Goal: Task Accomplishment & Management: Use online tool/utility

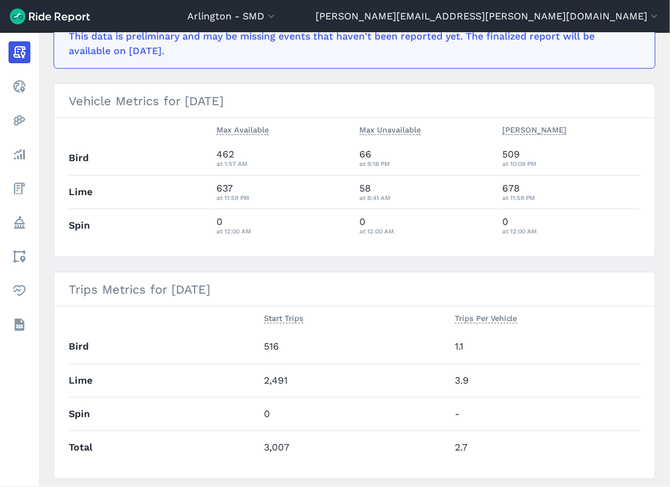
scroll to position [270, 0]
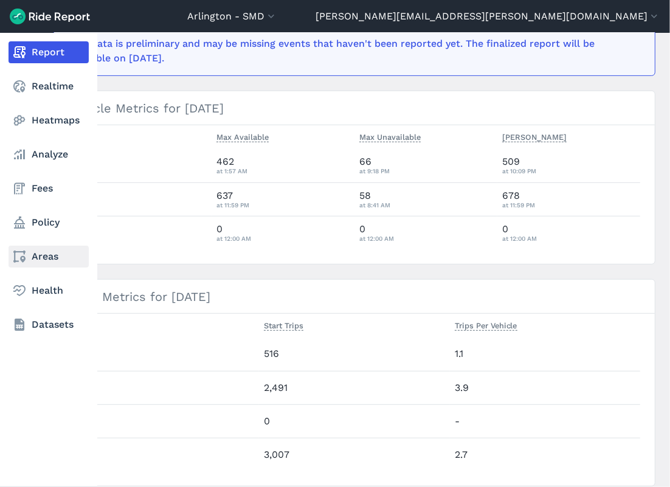
click at [36, 251] on link "Areas" at bounding box center [49, 257] width 80 height 22
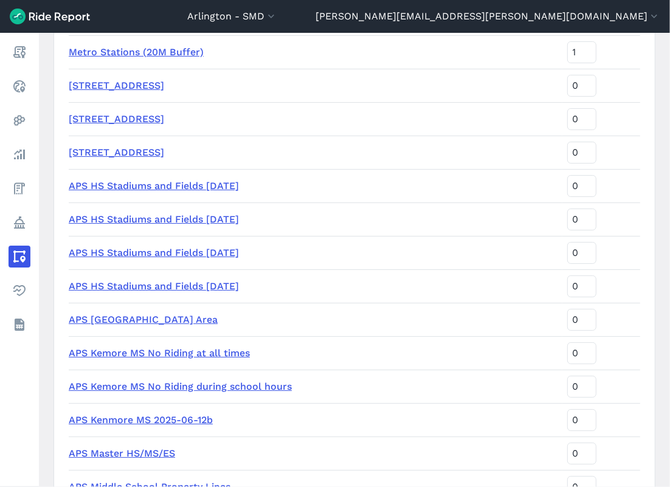
scroll to position [1419, 0]
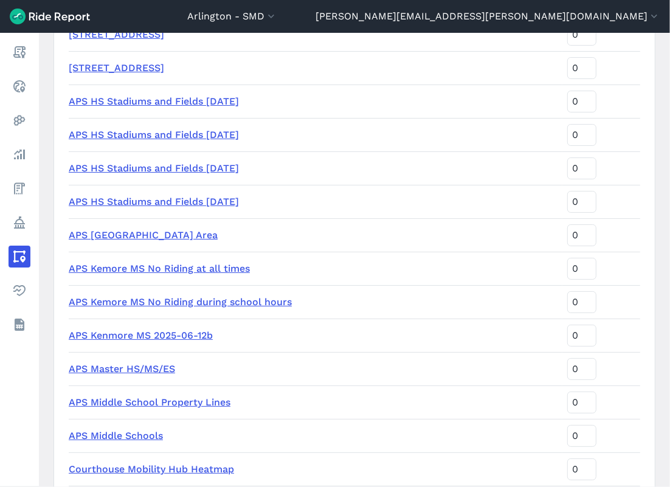
click at [147, 366] on link "APS Master HS/MS/ES" at bounding box center [122, 369] width 106 height 12
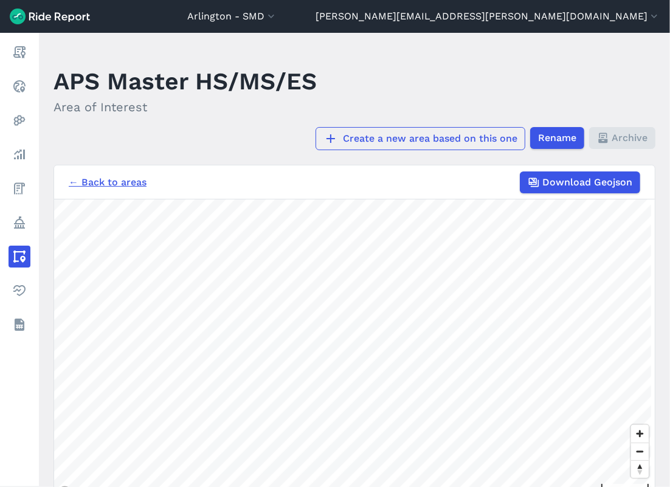
click at [407, 141] on link "Create a new area based on this one" at bounding box center [421, 138] width 210 height 23
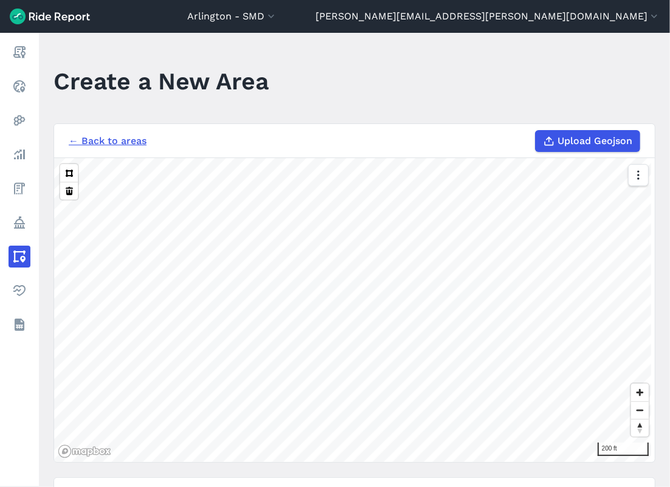
click at [398, 484] on div "← Back to areas Upload Geojson Revert geometry 200 ft Name APS Master HS/MS/ES …" at bounding box center [355, 461] width 602 height 677
click at [636, 178] on icon "button" at bounding box center [638, 175] width 12 height 12
click at [572, 223] on label "Satellite" at bounding box center [577, 227] width 68 height 26
click at [543, 180] on input "Satellite" at bounding box center [543, 176] width 0 height 8
click at [187, 94] on main "Create a New Area ← Back to areas Upload Geojson Revert geometry 50 ft Name APS…" at bounding box center [354, 260] width 631 height 454
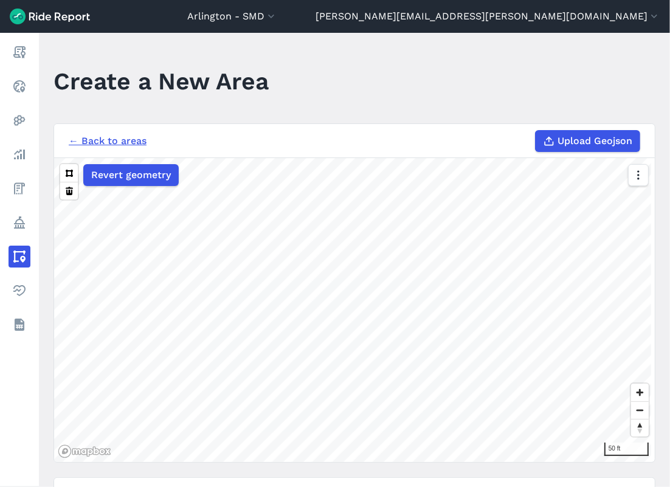
click at [598, 378] on div "Revert geometry 50 ft" at bounding box center [354, 310] width 601 height 304
drag, startPoint x: 624, startPoint y: 351, endPoint x: 424, endPoint y: 517, distance: 259.6
click at [424, 487] on html "[GEOGRAPHIC_DATA] - SMD [GEOGRAPHIC_DATA] - All Micromobility [GEOGRAPHIC_DATA]…" at bounding box center [335, 243] width 670 height 487
click at [379, 477] on div "← Back to areas Upload Geojson Revert geometry 50 ft Name APS Master HS/MS/ES T…" at bounding box center [355, 461] width 602 height 677
click at [257, 102] on main "Create a New Area ← Back to areas Upload Geojson Revert geometry 50 ft Name APS…" at bounding box center [354, 260] width 631 height 454
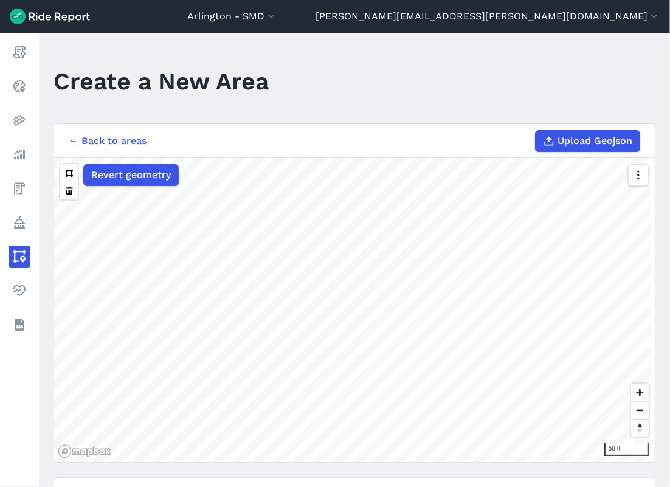
click at [190, 152] on section "← Back to areas Upload Geojson Revert geometry 50 ft" at bounding box center [355, 292] width 602 height 339
click at [445, 111] on main "Create a New Area ← Back to areas Upload Geojson Revert geometry 500 ft Name AP…" at bounding box center [354, 260] width 631 height 454
click at [67, 172] on button at bounding box center [69, 173] width 18 height 18
click at [448, 153] on section "← Back to areas Upload Geojson Revert geometry 1000 ft" at bounding box center [355, 292] width 602 height 339
